Goal: Navigation & Orientation: Find specific page/section

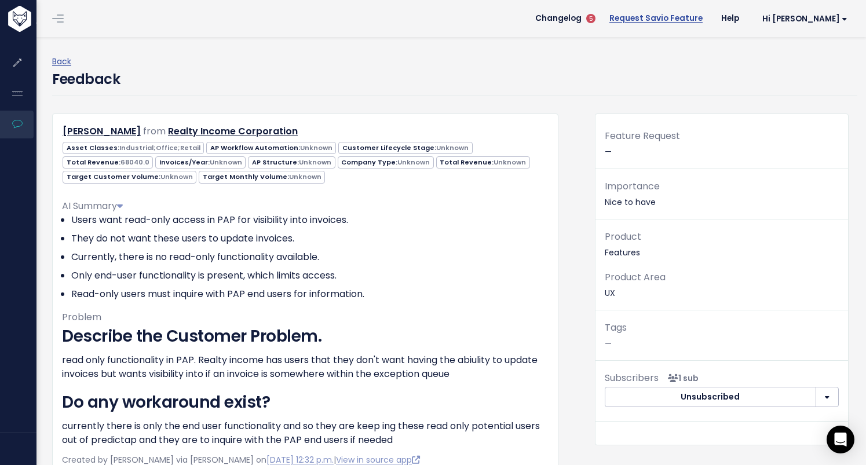
drag, startPoint x: 704, startPoint y: 49, endPoint x: 697, endPoint y: 14, distance: 36.0
click at [697, 14] on main "Changelog 5 Request Savio Feature Help Hi Ashley My Settings Logout Back Feedba…" at bounding box center [450, 343] width 831 height 686
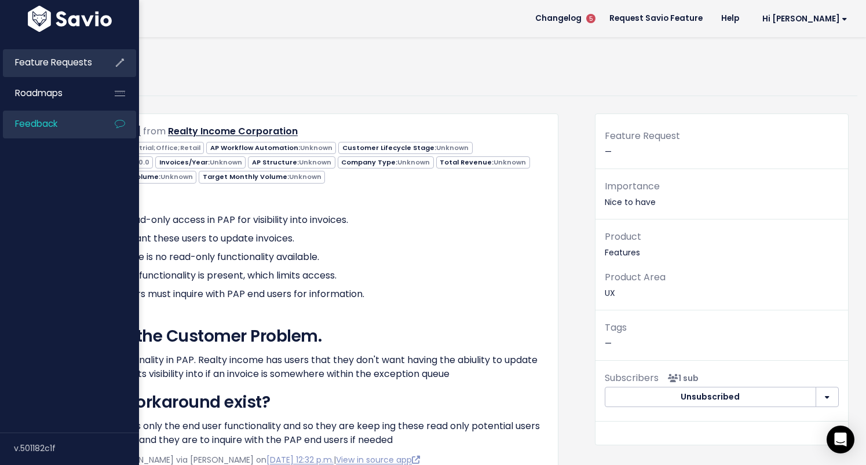
click at [56, 64] on span "Feature Requests" at bounding box center [53, 62] width 77 height 12
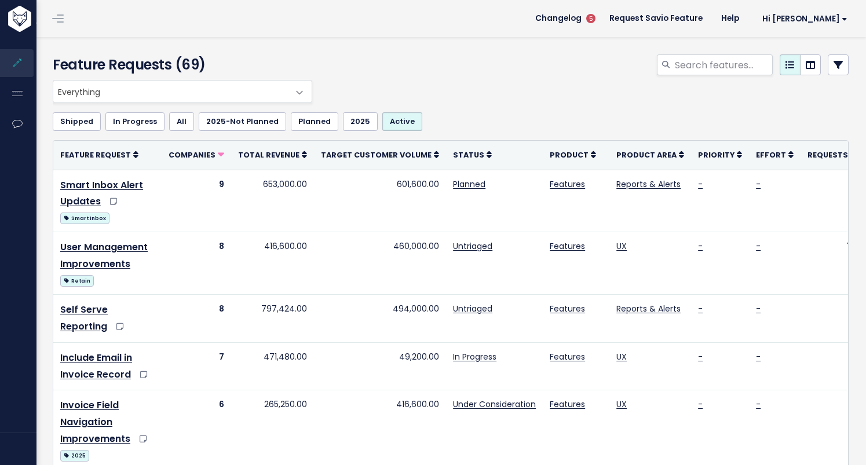
click at [295, 94] on span at bounding box center [299, 92] width 23 height 23
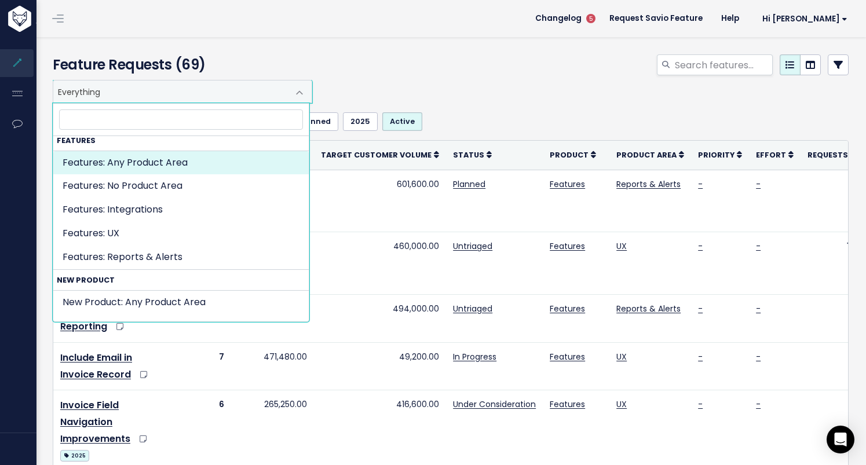
scroll to position [370, 0]
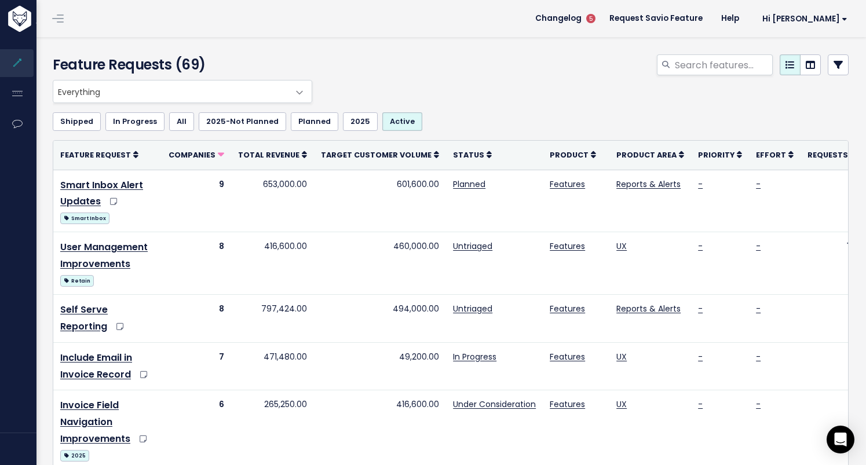
click at [385, 89] on div "Everything Any Product: Any Product Area Any Product: No Product Area No Produc…" at bounding box center [448, 91] width 796 height 23
click at [828, 70] on link at bounding box center [838, 64] width 21 height 21
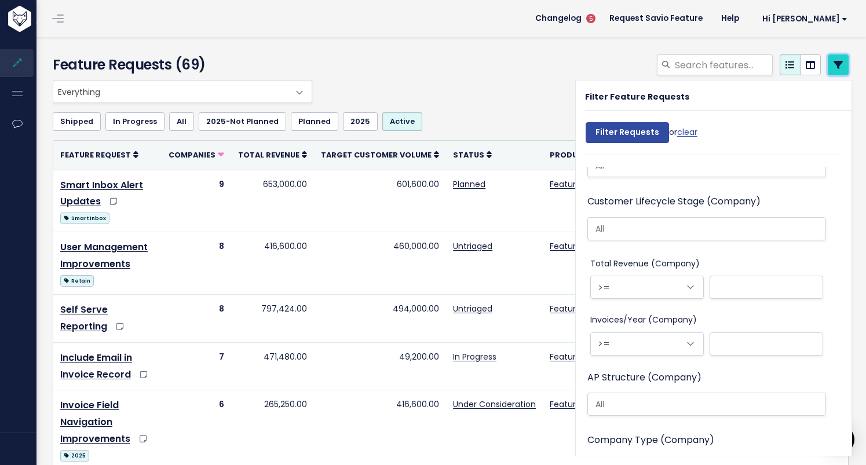
scroll to position [1305, 0]
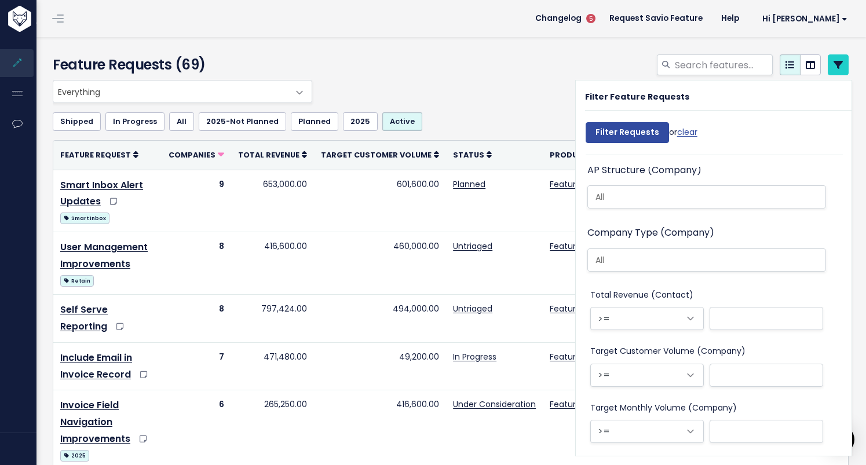
click at [483, 115] on ul "Shipped In Progress All 2025-Not Planned Planned 2025 Active" at bounding box center [451, 121] width 796 height 19
click at [482, 113] on ul "Shipped In Progress All 2025-Not Planned Planned 2025 Active" at bounding box center [451, 121] width 796 height 19
drag, startPoint x: 537, startPoint y: 62, endPoint x: 607, endPoint y: 63, distance: 70.1
click at [537, 62] on div at bounding box center [586, 66] width 543 height 25
click at [834, 63] on link at bounding box center [838, 64] width 21 height 21
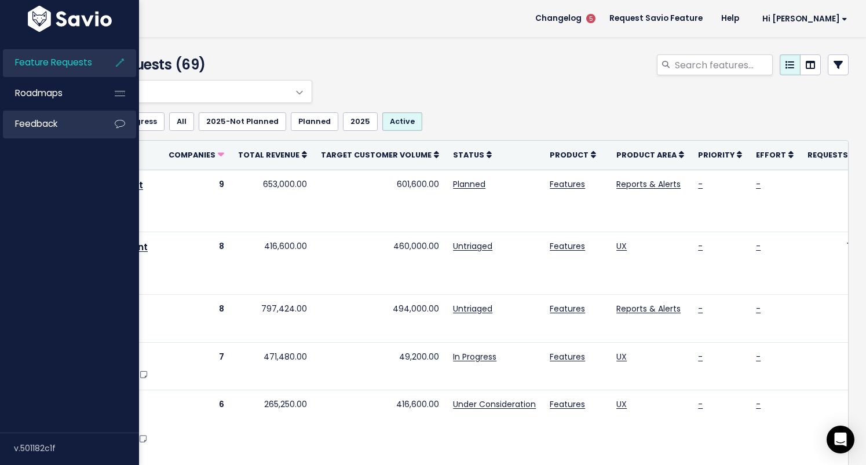
click at [21, 124] on span "Feedback" at bounding box center [36, 124] width 42 height 12
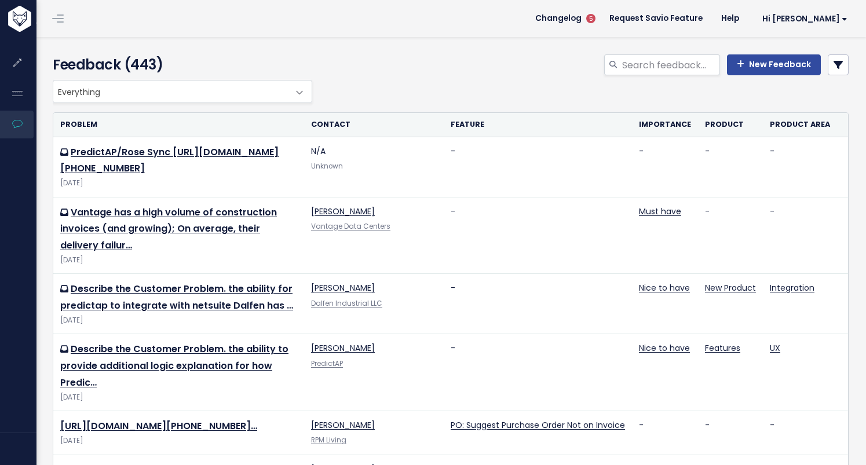
click at [537, 65] on div "New Feedback" at bounding box center [586, 66] width 543 height 25
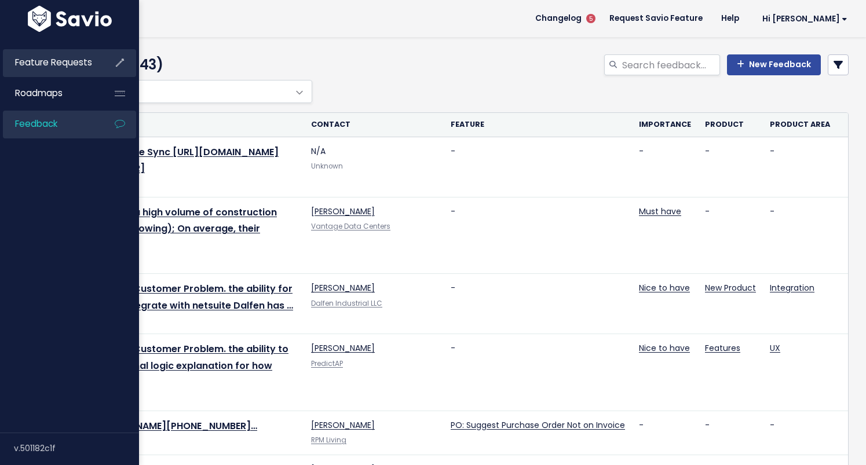
click at [35, 67] on span "Feature Requests" at bounding box center [53, 62] width 77 height 12
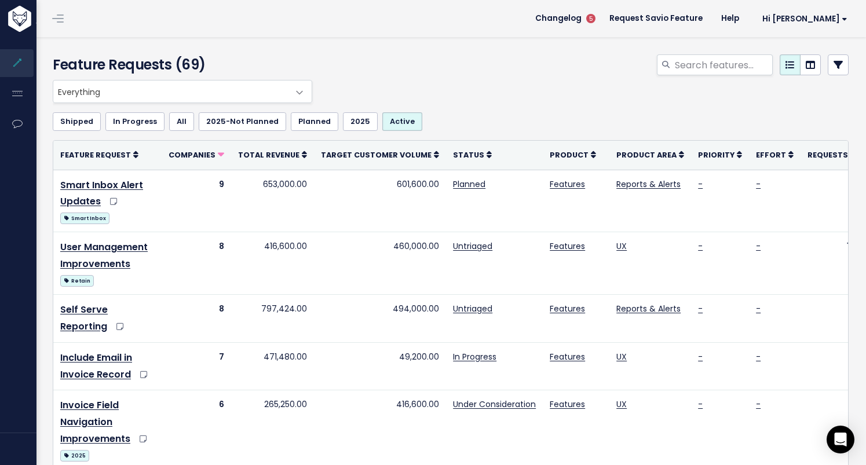
click at [358, 127] on link "2025" at bounding box center [360, 121] width 35 height 19
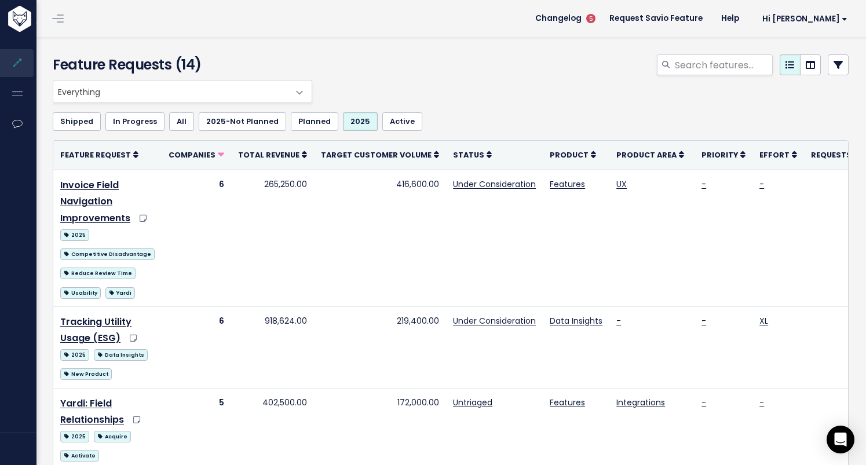
click at [382, 127] on link "Active" at bounding box center [402, 121] width 40 height 19
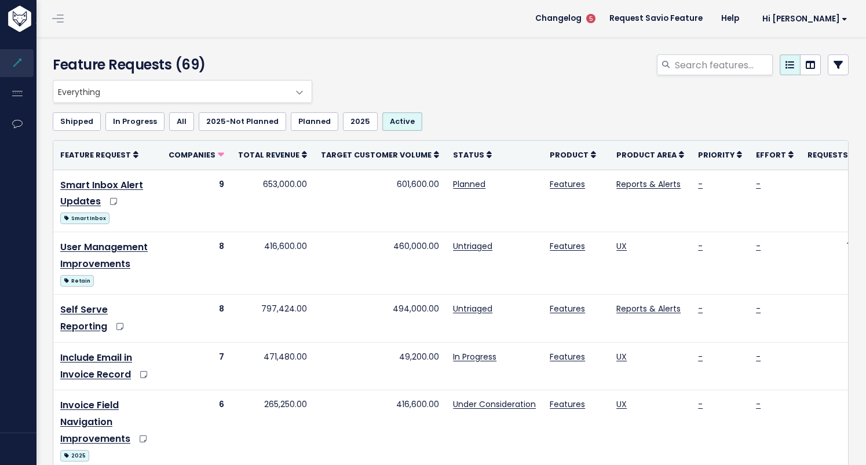
click at [472, 123] on ul "Shipped In Progress All 2025-Not Planned Planned 2025 Active" at bounding box center [451, 121] width 796 height 19
click at [386, 122] on link "Active" at bounding box center [402, 121] width 40 height 19
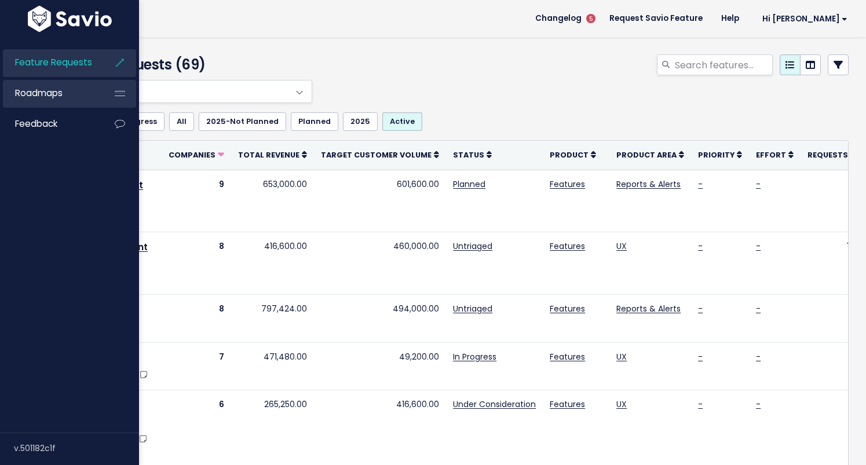
click at [50, 107] on li "Roadmaps" at bounding box center [69, 94] width 133 height 28
click at [54, 100] on link "Roadmaps" at bounding box center [49, 93] width 93 height 27
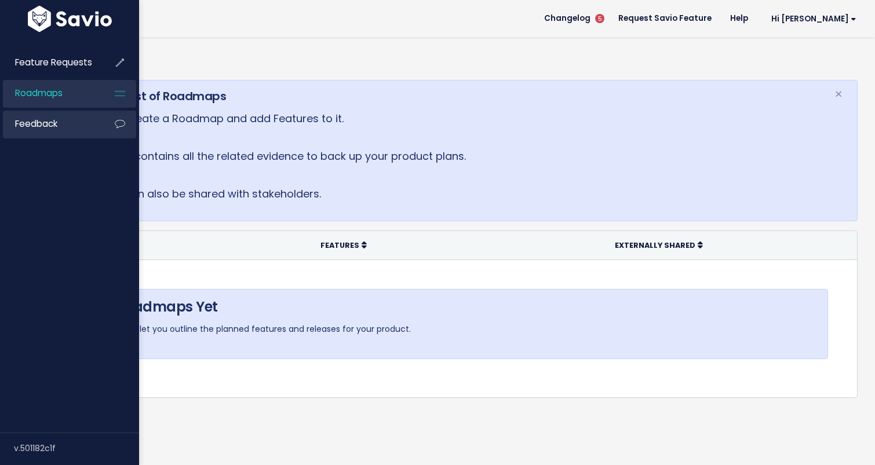
click at [38, 121] on span "Feedback" at bounding box center [36, 124] width 42 height 12
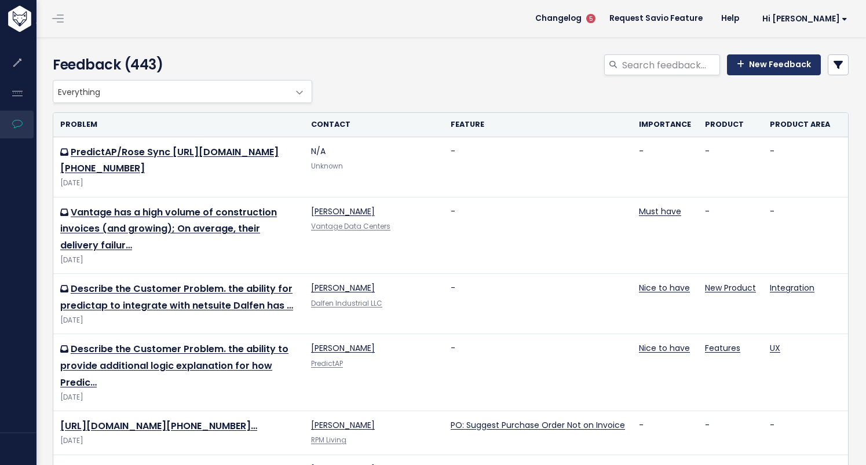
click at [747, 71] on link "New Feedback" at bounding box center [774, 64] width 94 height 21
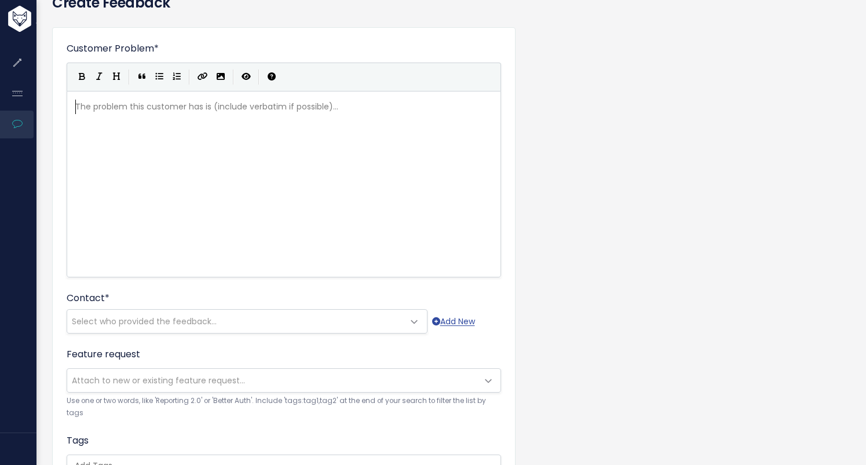
scroll to position [82, 0]
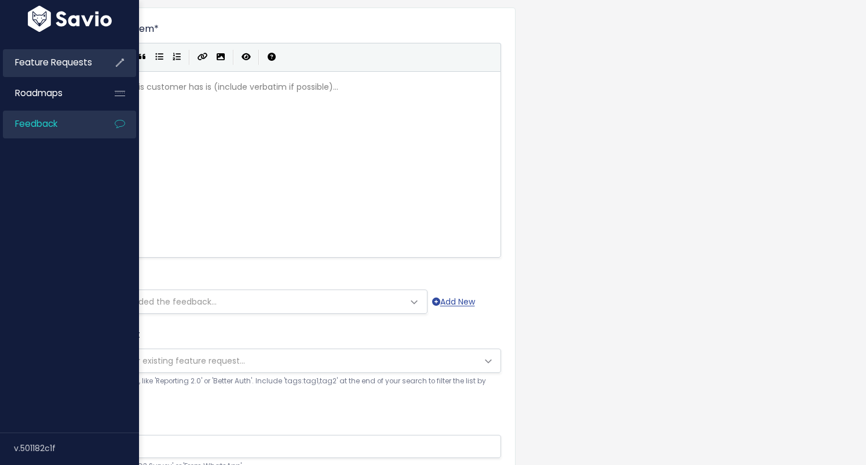
click at [28, 71] on link "Feature Requests" at bounding box center [49, 62] width 93 height 27
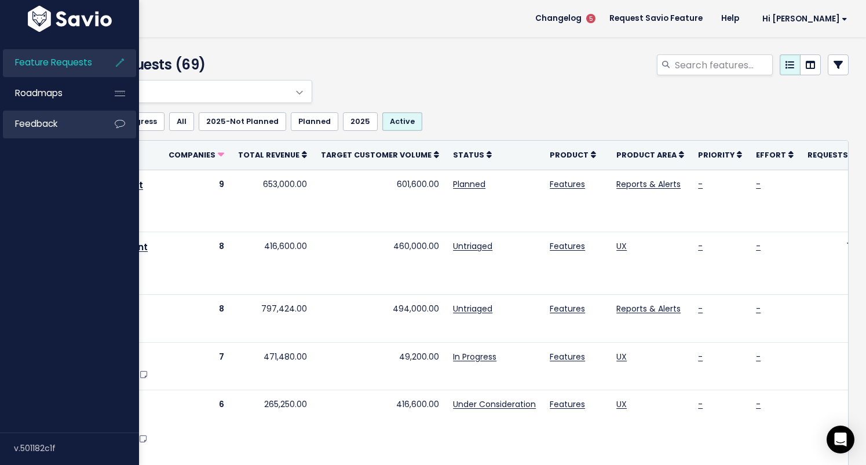
click at [53, 129] on span "Feedback" at bounding box center [36, 124] width 42 height 12
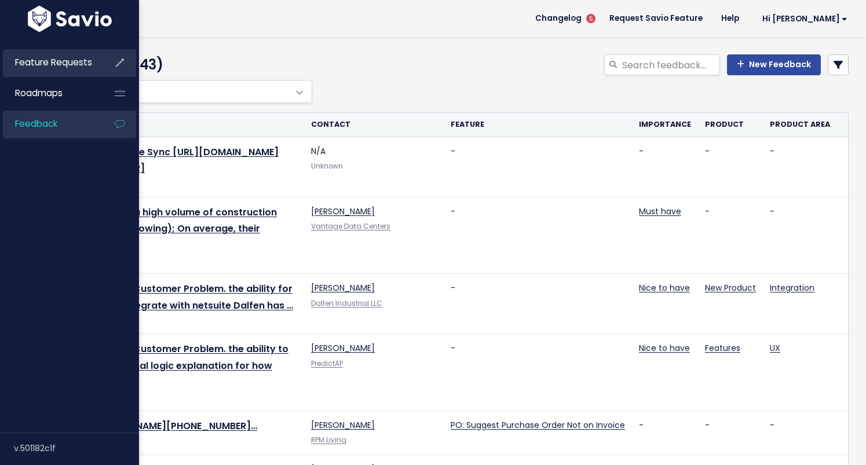
click at [42, 72] on link "Feature Requests" at bounding box center [49, 62] width 93 height 27
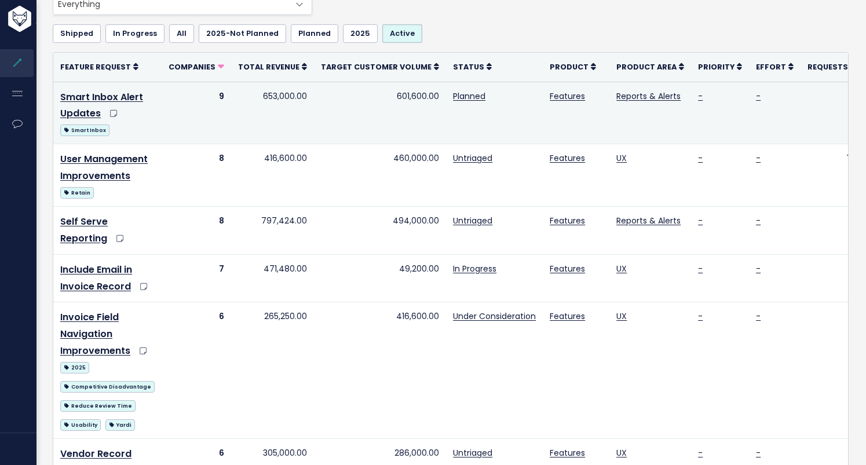
scroll to position [89, 0]
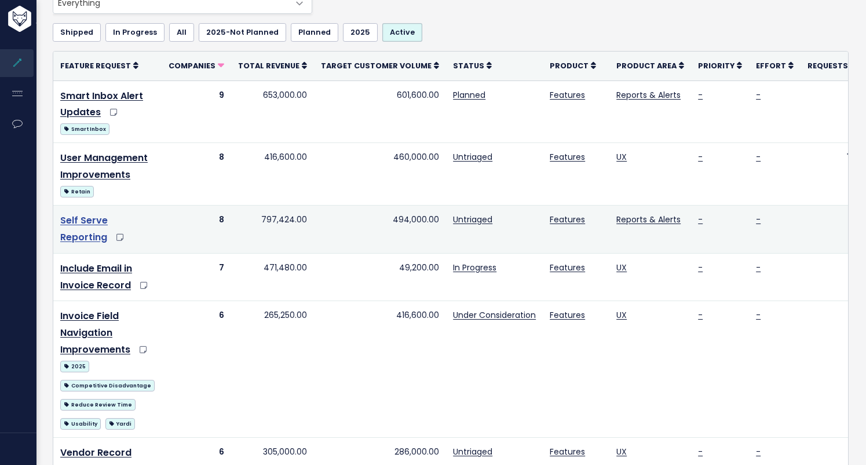
click at [100, 236] on link "Self Serve Reporting" at bounding box center [83, 229] width 47 height 30
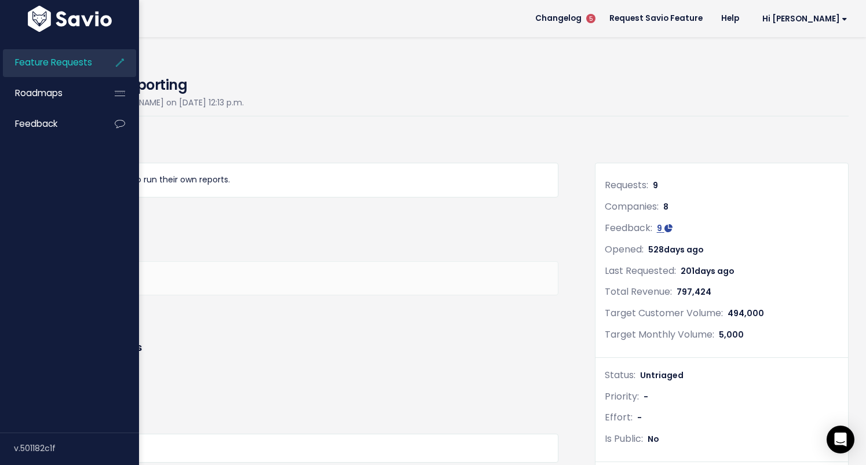
click at [54, 73] on link "Feature Requests" at bounding box center [49, 62] width 93 height 27
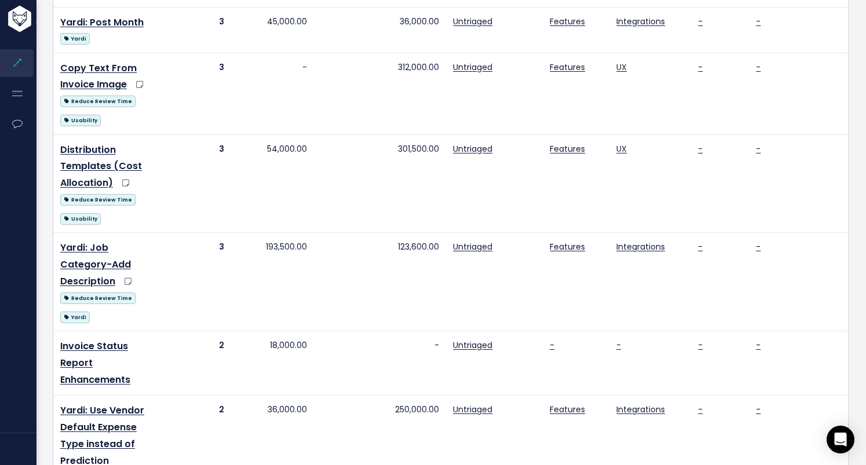
scroll to position [1463, 0]
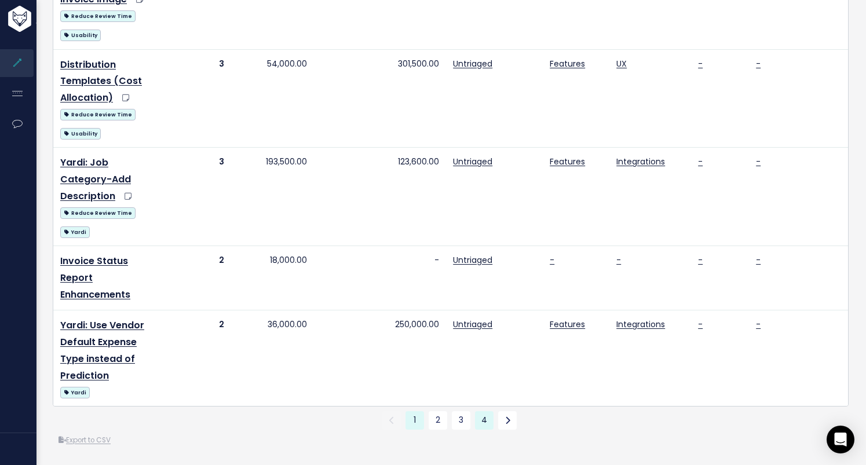
click at [476, 411] on link "4" at bounding box center [484, 420] width 19 height 19
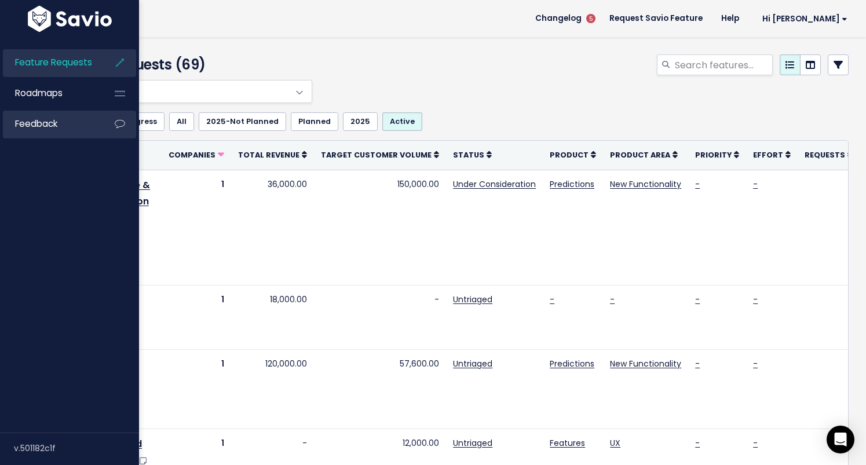
click at [17, 129] on span "Feedback" at bounding box center [36, 124] width 42 height 12
